Goal: Transaction & Acquisition: Purchase product/service

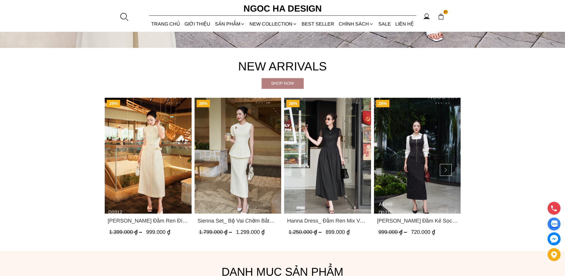
scroll to position [297, 0]
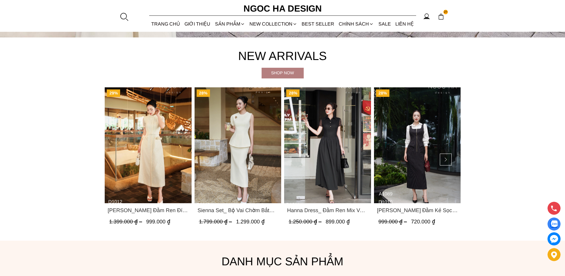
click at [340, 154] on img "Product image - Hanna Dress_ Đầm Ren Mix Vải Thô Màu Đen D1011" at bounding box center [327, 145] width 87 height 116
click at [156, 145] on img "Product image - Catherine Dress_ Đầm Ren Đính Hoa Túi Màu Kem D1012" at bounding box center [148, 145] width 87 height 116
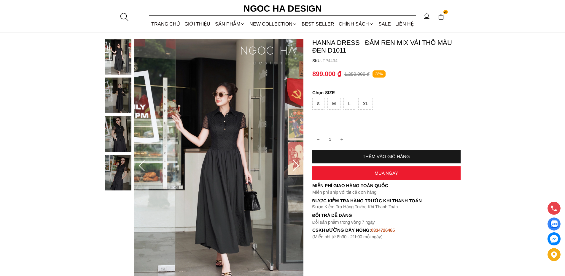
scroll to position [59, 0]
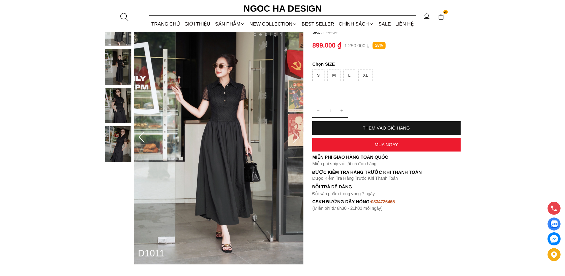
click at [116, 137] on img at bounding box center [118, 144] width 27 height 36
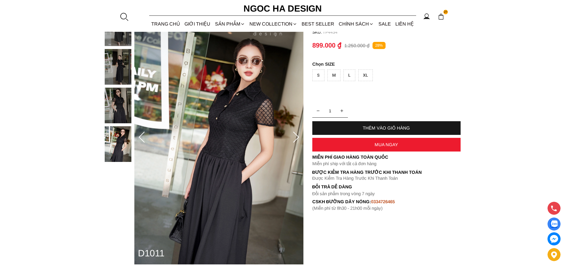
click at [120, 111] on img at bounding box center [118, 106] width 27 height 36
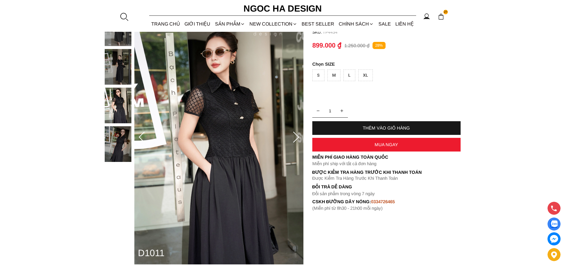
click at [110, 74] on img at bounding box center [118, 67] width 27 height 36
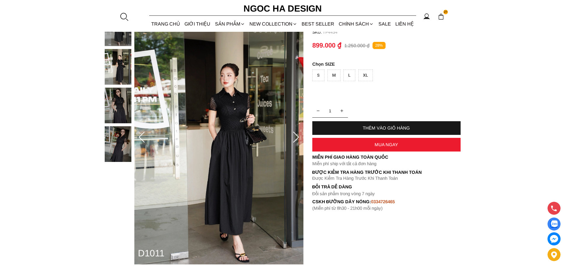
click at [122, 140] on img at bounding box center [118, 144] width 27 height 36
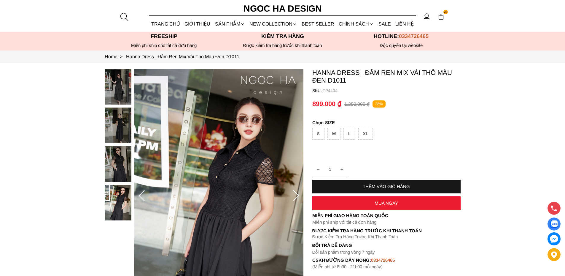
scroll to position [0, 0]
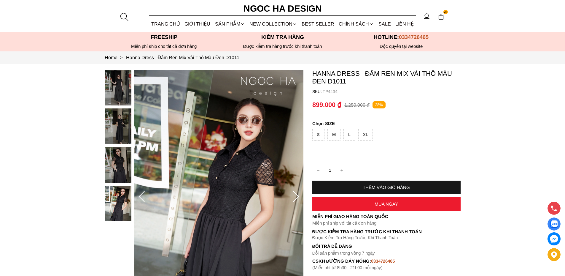
click at [112, 94] on img at bounding box center [118, 88] width 27 height 36
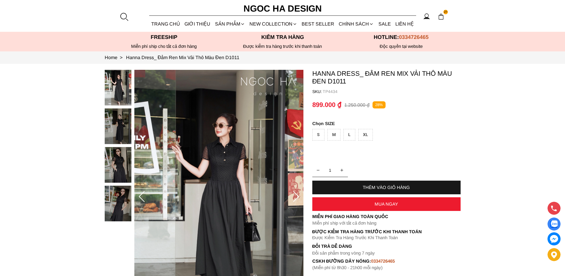
click at [122, 124] on img at bounding box center [118, 126] width 27 height 36
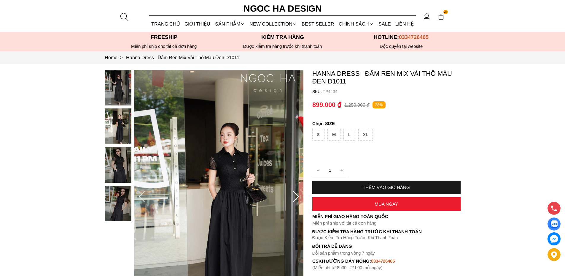
click at [297, 198] on icon at bounding box center [296, 196] width 6 height 11
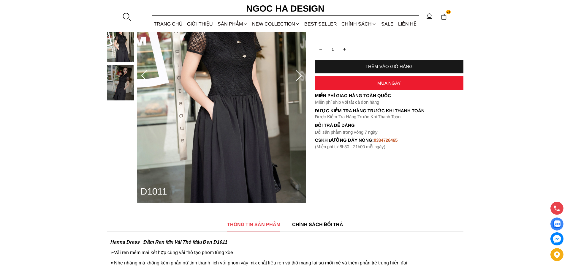
scroll to position [89, 0]
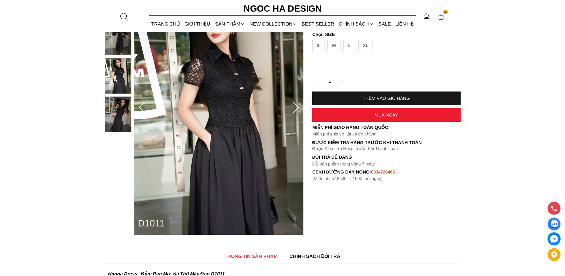
click at [297, 106] on icon at bounding box center [296, 107] width 6 height 11
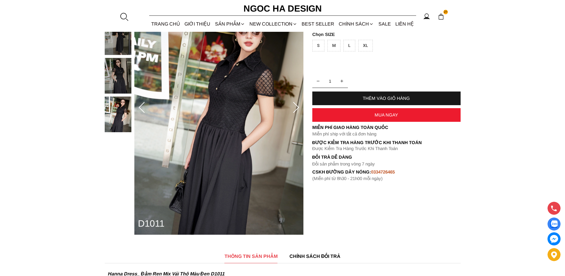
click at [297, 106] on icon at bounding box center [296, 107] width 6 height 11
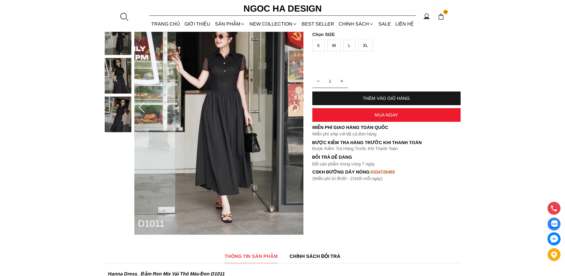
click at [297, 106] on icon at bounding box center [296, 107] width 6 height 11
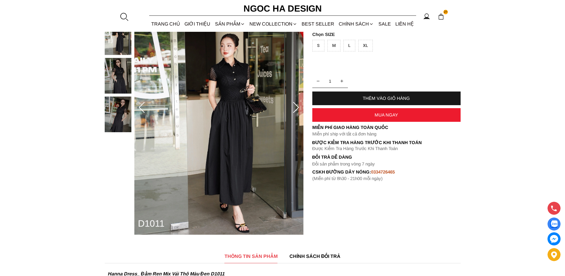
click at [366, 45] on div "XL" at bounding box center [366, 46] width 15 height 12
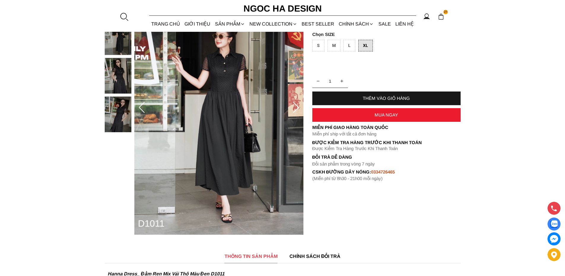
click at [383, 99] on div "THÊM VÀO GIỎ HÀNG" at bounding box center [387, 98] width 148 height 5
type input "1"
type input "2"
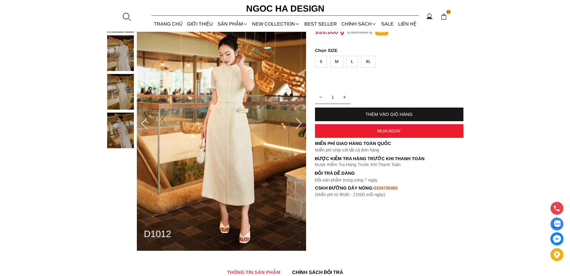
scroll to position [59, 0]
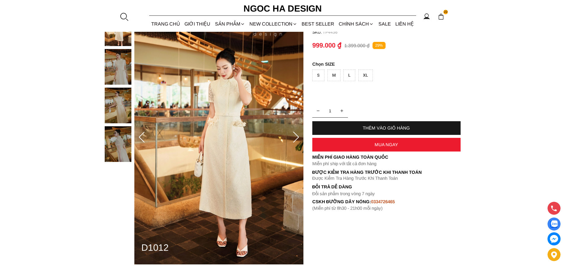
click at [117, 138] on img at bounding box center [118, 144] width 27 height 36
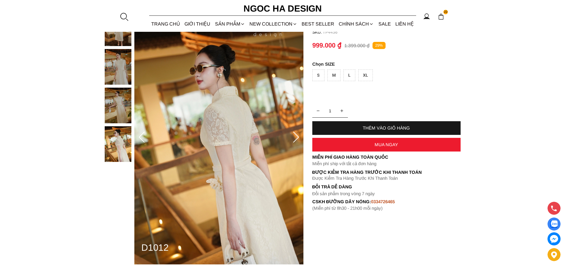
click at [118, 108] on img at bounding box center [118, 106] width 27 height 36
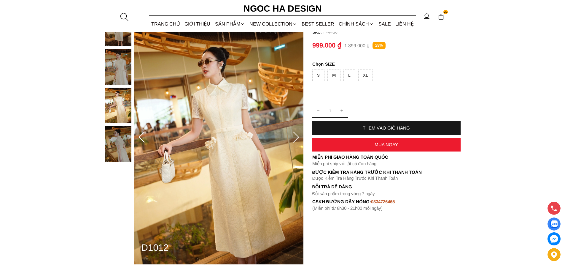
click at [114, 74] on img at bounding box center [118, 67] width 27 height 36
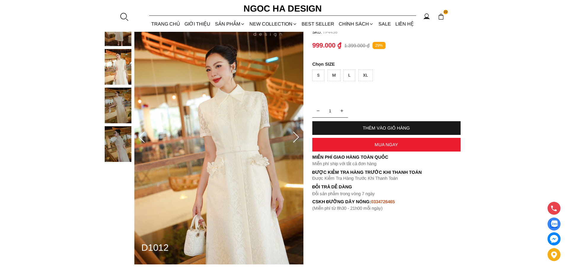
click at [109, 144] on img at bounding box center [118, 144] width 27 height 36
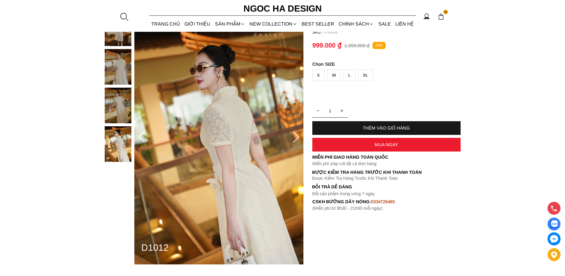
click at [122, 65] on img at bounding box center [118, 67] width 27 height 36
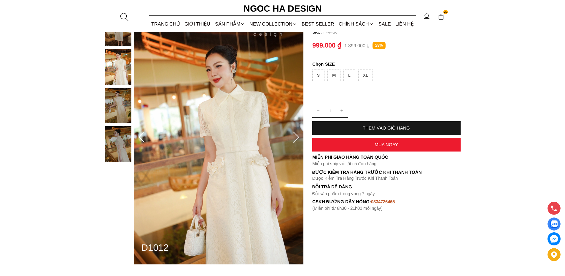
click at [126, 105] on img at bounding box center [118, 106] width 27 height 36
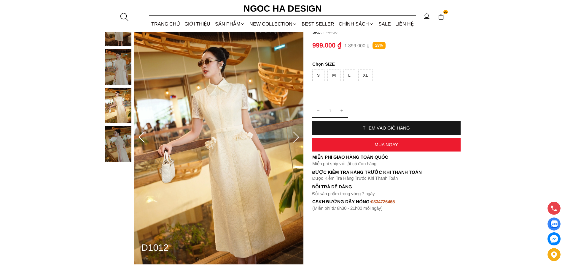
click at [362, 74] on div "XL" at bounding box center [366, 75] width 15 height 12
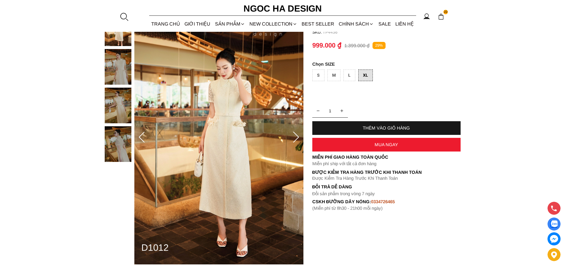
click at [374, 127] on div "THÊM VÀO GIỎ HÀNG" at bounding box center [387, 127] width 148 height 5
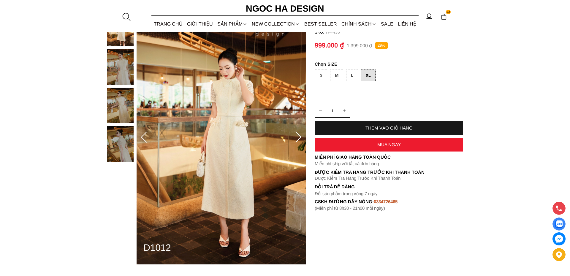
type input "1"
type input "2"
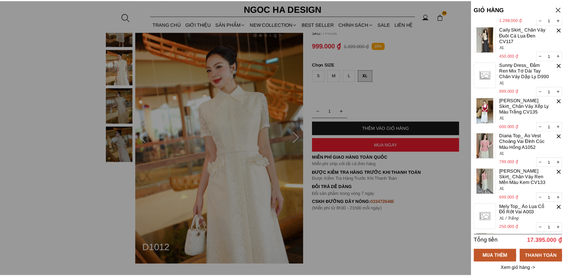
scroll to position [148, 0]
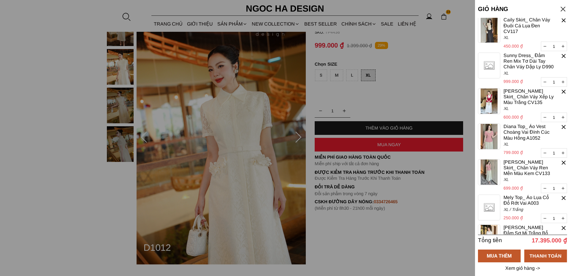
click at [233, 24] on div at bounding box center [285, 138] width 570 height 276
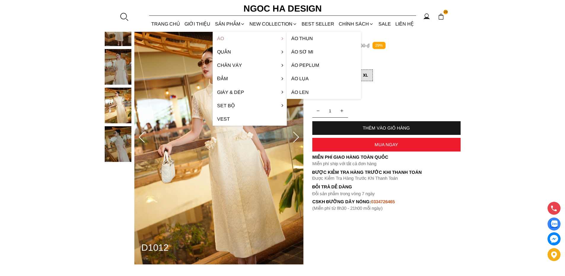
click at [219, 39] on link "Áo" at bounding box center [250, 38] width 74 height 13
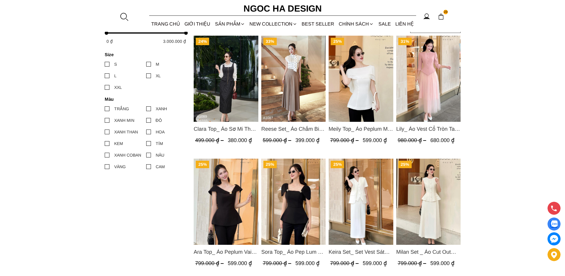
scroll to position [208, 0]
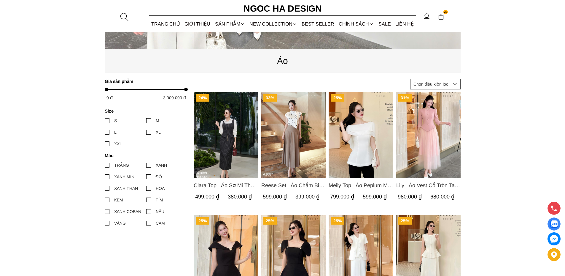
click at [288, 118] on img "Product image - Reese Set_ Áo Chấm Bi Vai Chờm Mix Chân Váy Xếp Ly Hông Màu Nâu…" at bounding box center [293, 135] width 65 height 86
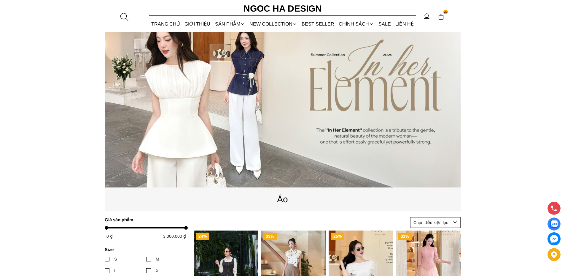
scroll to position [59, 0]
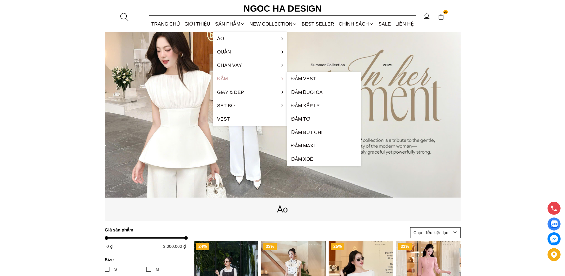
click at [223, 78] on link "Đầm" at bounding box center [250, 78] width 74 height 13
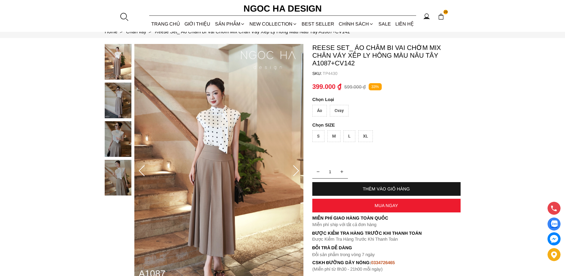
scroll to position [30, 0]
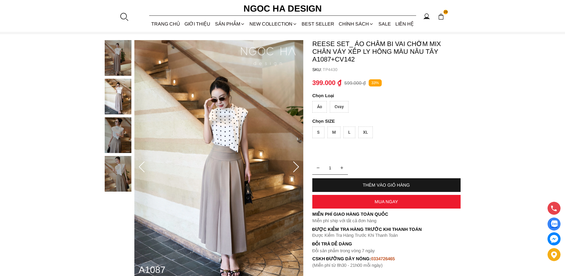
click at [121, 169] on img at bounding box center [118, 174] width 27 height 36
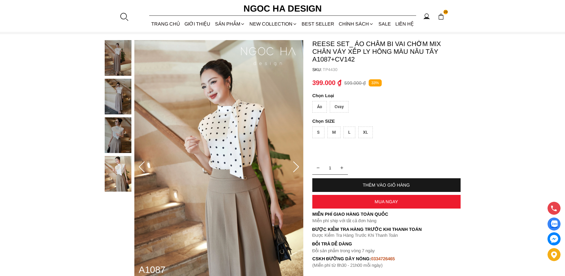
click at [121, 137] on img at bounding box center [118, 135] width 27 height 36
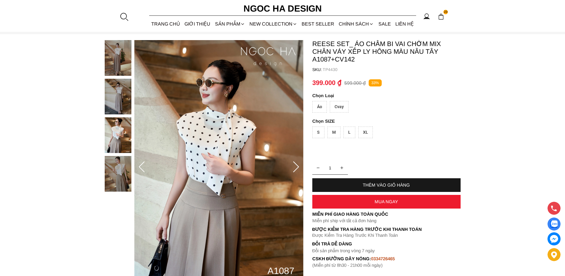
click at [118, 96] on img at bounding box center [118, 97] width 27 height 36
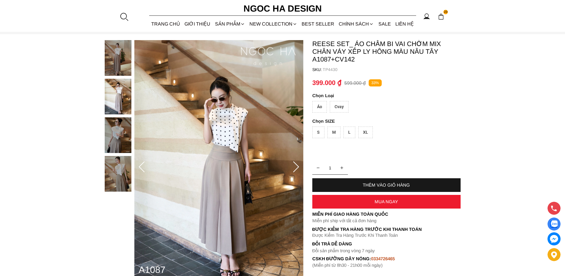
click at [122, 136] on img at bounding box center [118, 135] width 27 height 36
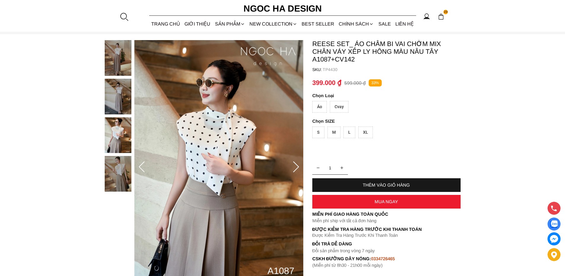
click at [121, 173] on img at bounding box center [118, 174] width 27 height 36
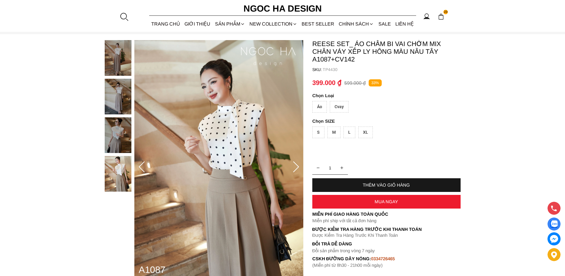
click at [112, 64] on img at bounding box center [118, 58] width 27 height 36
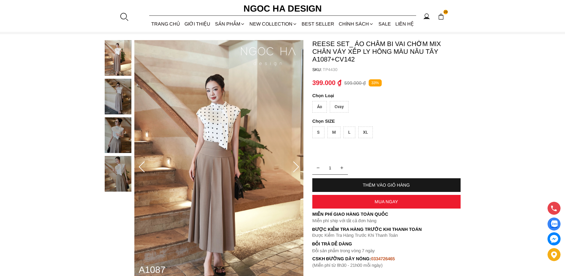
click at [121, 98] on img at bounding box center [118, 97] width 27 height 36
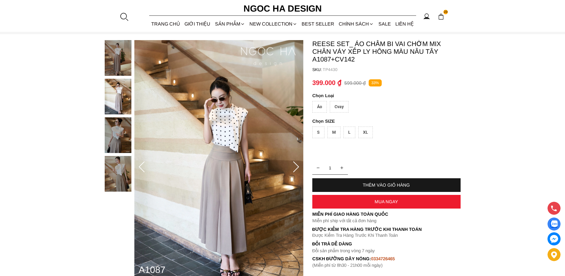
click at [120, 137] on img at bounding box center [118, 135] width 27 height 36
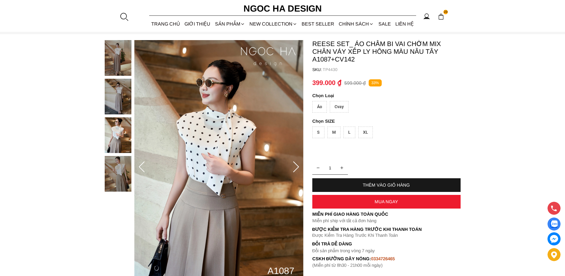
click at [117, 178] on img at bounding box center [118, 174] width 27 height 36
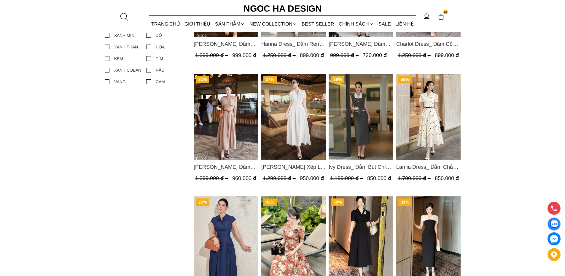
scroll to position [356, 0]
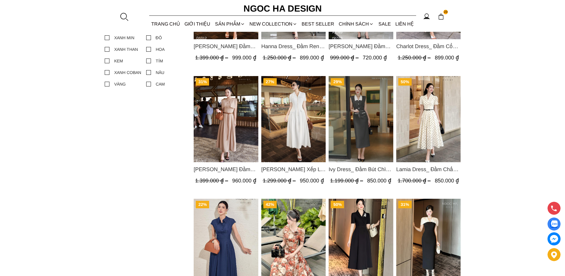
click at [232, 118] on img "Product image - Helen Dress_ Đầm Xòe Choàng Vai Màu Bee Kaki D1007" at bounding box center [226, 119] width 65 height 86
click at [297, 105] on img "Product image - Ella Dress_Đầm Xếp Ly Xòe Khóa Đồng Màu Trắng D1006" at bounding box center [293, 119] width 65 height 86
click at [299, 122] on img "Product image - Ella Dress_Đầm Xếp Ly Xòe Khóa Đồng Màu Trắng D1006" at bounding box center [293, 119] width 65 height 86
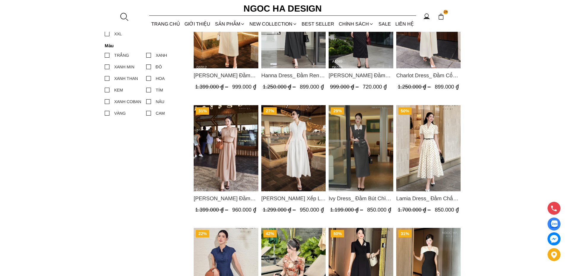
scroll to position [237, 0]
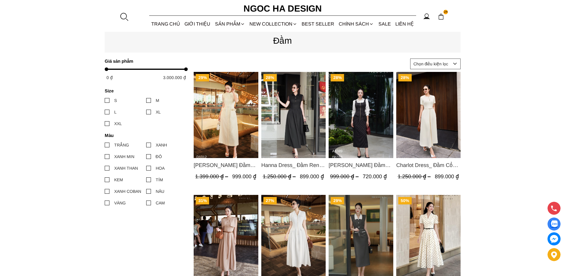
click at [228, 115] on img "Product image - Catherine Dress_ Đầm Ren Đính Hoa Túi Màu Kem D1012" at bounding box center [226, 115] width 65 height 86
click at [430, 103] on img "Product image - Charlot Dress_ Đầm Cổ Tròn Xếp Ly Giữa Kèm Đai Màu Kem D1009" at bounding box center [428, 115] width 65 height 86
click at [365, 118] on img "Product image - Mary Dress_ Đầm Kẻ Sọc Sát Nách Khóa Đồng D1010" at bounding box center [361, 115] width 65 height 86
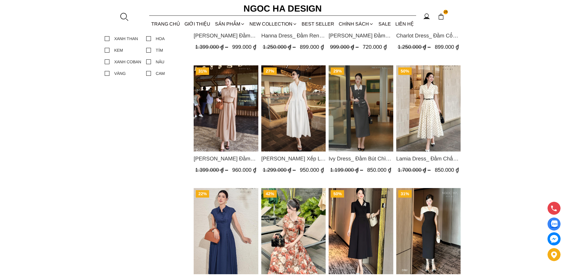
scroll to position [445, 0]
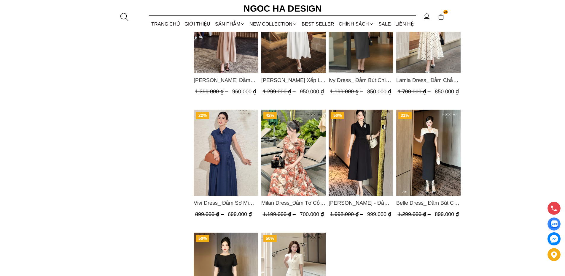
click at [288, 148] on img "Product image - Milan Dress_Đầm Tơ Cổ Tròn Đính Hoa, Tùng Xếp Ly D893" at bounding box center [293, 153] width 65 height 86
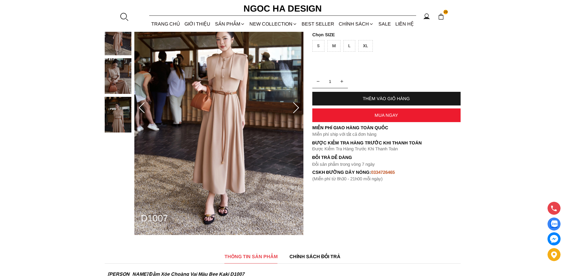
scroll to position [89, 0]
click at [118, 113] on img at bounding box center [118, 114] width 27 height 36
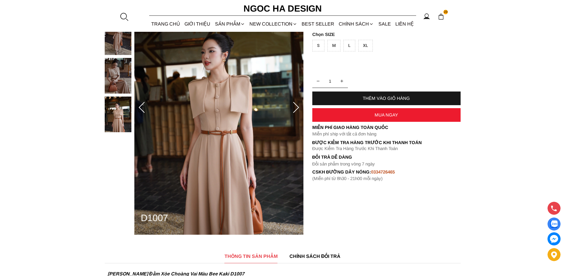
click at [297, 107] on icon at bounding box center [296, 108] width 12 height 12
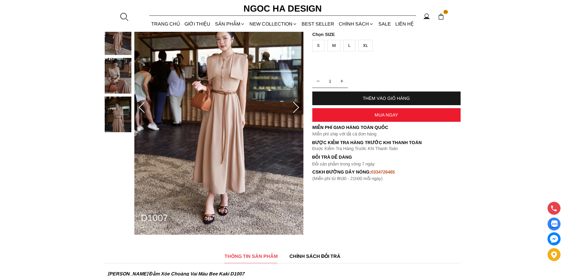
click at [297, 107] on icon at bounding box center [296, 108] width 12 height 12
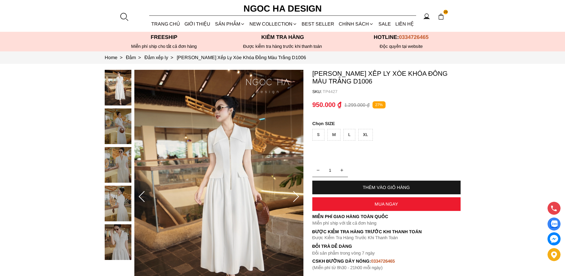
click at [116, 199] on img at bounding box center [118, 204] width 27 height 36
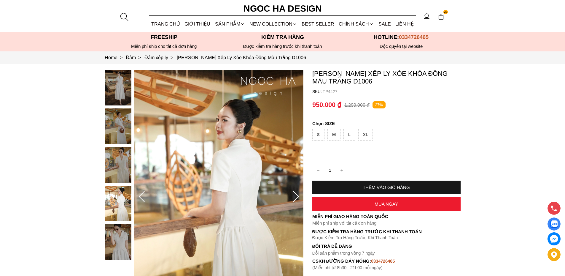
click at [119, 164] on img at bounding box center [118, 165] width 27 height 36
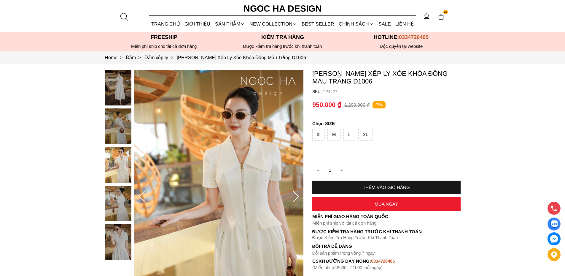
click at [113, 244] on img at bounding box center [118, 242] width 27 height 36
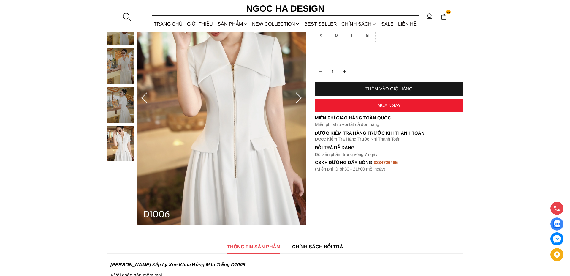
scroll to position [30, 0]
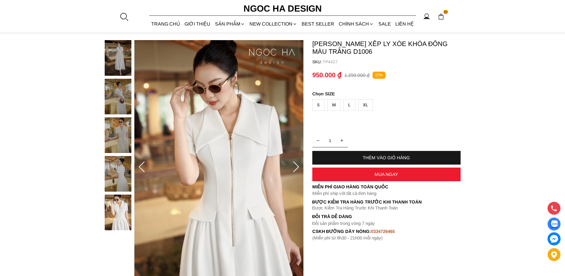
click at [298, 167] on icon at bounding box center [296, 166] width 6 height 11
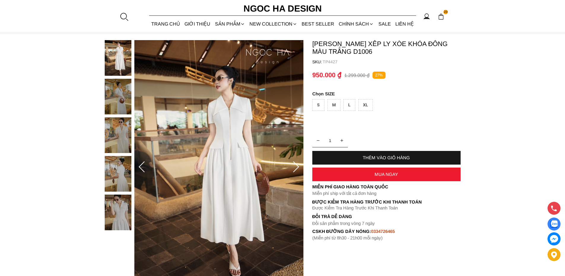
click at [298, 167] on icon at bounding box center [296, 166] width 6 height 11
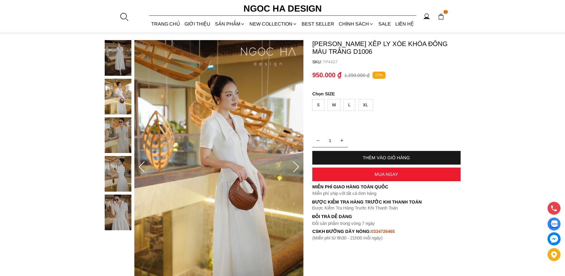
click at [298, 167] on icon at bounding box center [296, 166] width 6 height 11
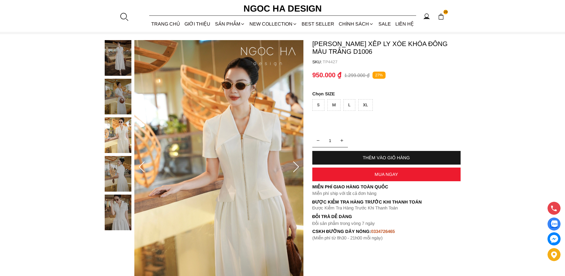
click at [298, 167] on icon at bounding box center [296, 166] width 6 height 11
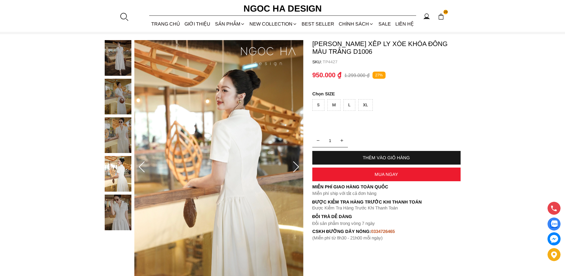
click at [298, 167] on icon at bounding box center [296, 166] width 6 height 11
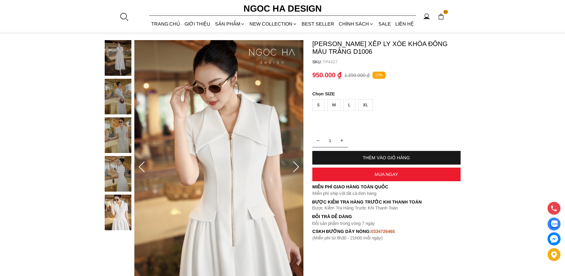
click at [369, 103] on div "XL" at bounding box center [366, 105] width 15 height 12
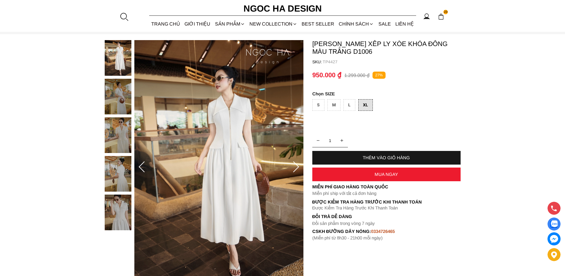
click at [370, 156] on div "THÊM VÀO GIỎ HÀNG" at bounding box center [387, 157] width 148 height 5
type input "1"
type input "2"
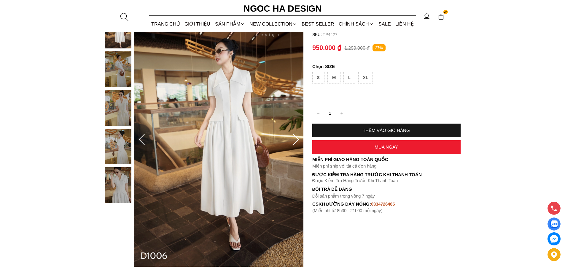
scroll to position [59, 0]
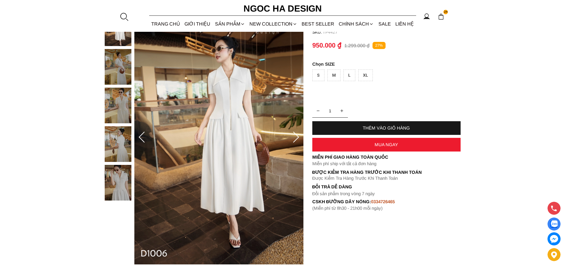
click at [119, 150] on img at bounding box center [118, 144] width 27 height 36
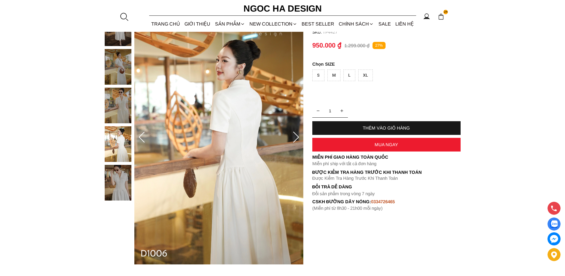
click at [115, 180] on img at bounding box center [118, 183] width 27 height 36
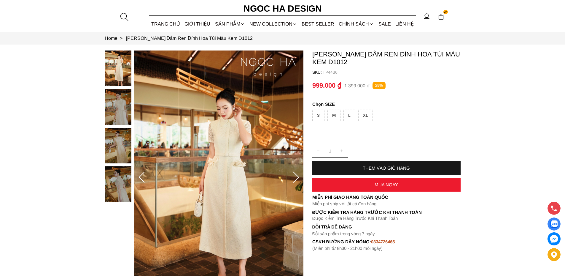
scroll to position [30, 0]
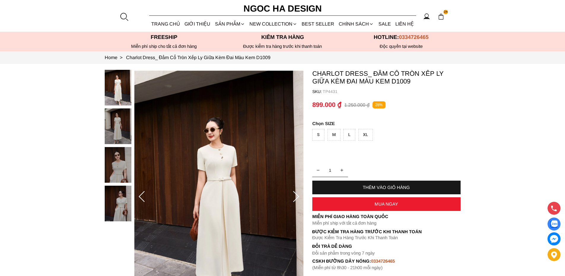
click at [122, 200] on div at bounding box center [120, 147] width 30 height 154
click at [117, 174] on img at bounding box center [118, 165] width 27 height 36
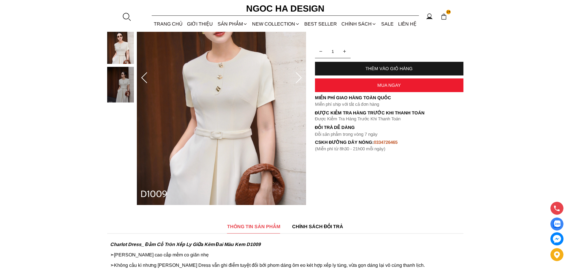
scroll to position [59, 0]
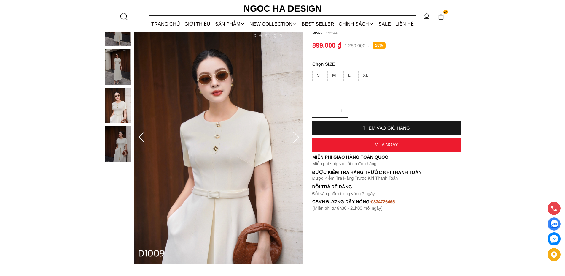
click at [117, 77] on img at bounding box center [118, 67] width 27 height 36
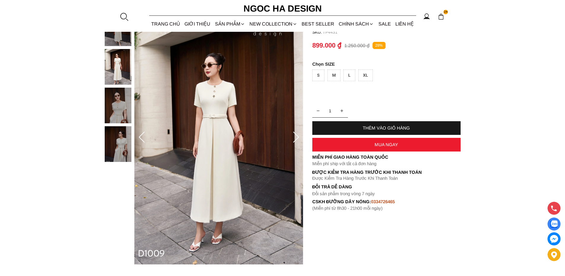
click at [119, 110] on img at bounding box center [118, 106] width 27 height 36
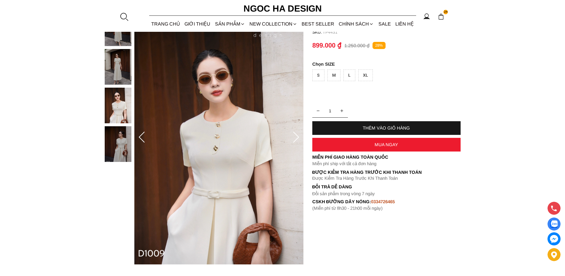
click at [116, 151] on img at bounding box center [118, 144] width 27 height 36
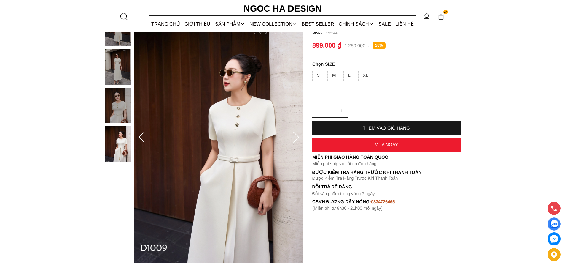
click at [368, 73] on div "XL" at bounding box center [366, 75] width 15 height 12
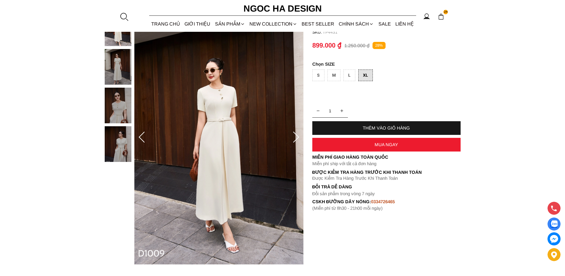
click at [377, 127] on div "THÊM VÀO GIỎ HÀNG" at bounding box center [387, 127] width 148 height 5
type input "1"
type input "2"
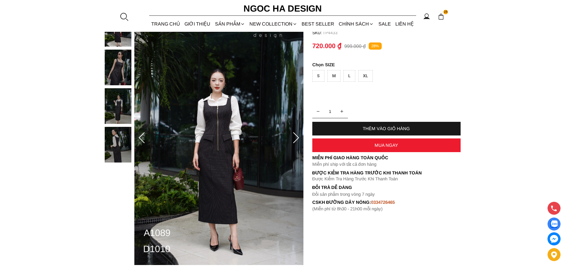
scroll to position [59, 0]
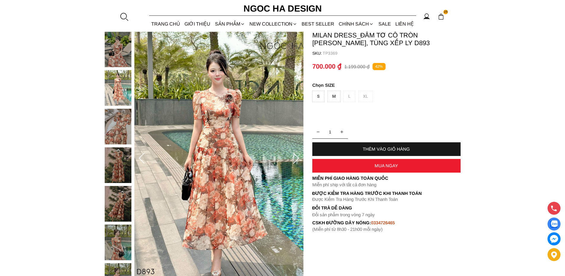
scroll to position [30, 0]
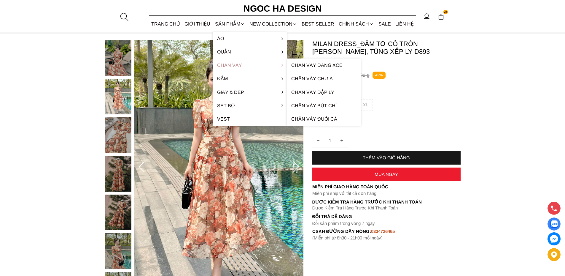
click at [228, 65] on link "Chân váy" at bounding box center [250, 64] width 74 height 13
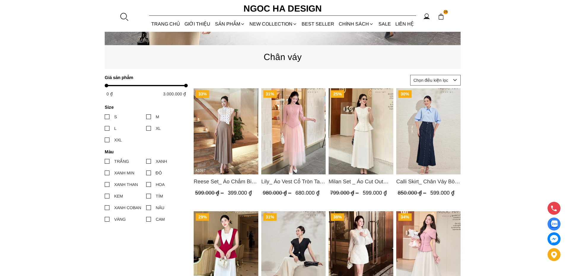
scroll to position [237, 0]
